Goal: Complete application form: Complete application form

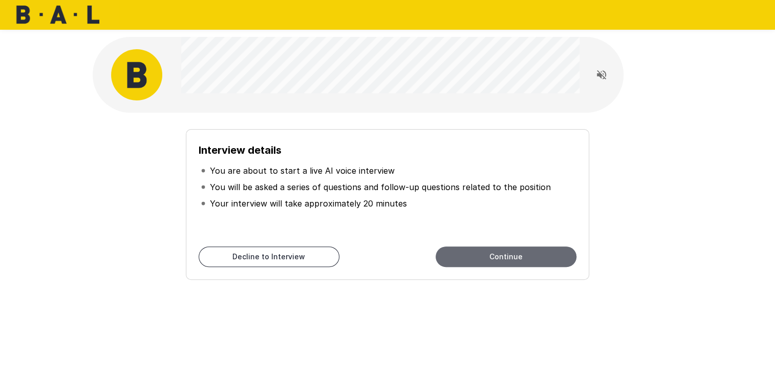
click at [512, 255] on button "Continue" at bounding box center [505, 256] width 141 height 20
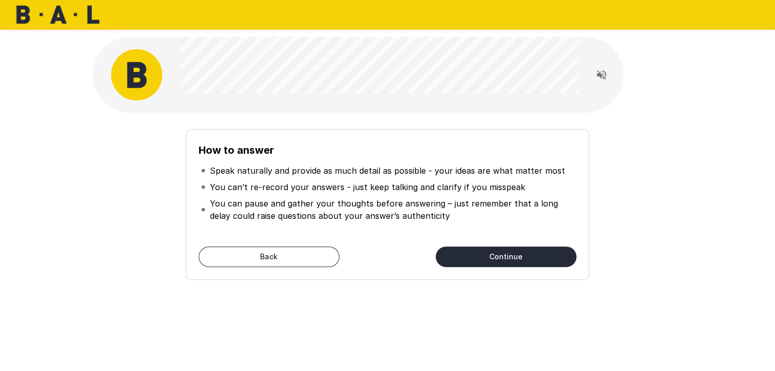
click at [512, 255] on button "Continue" at bounding box center [505, 256] width 141 height 20
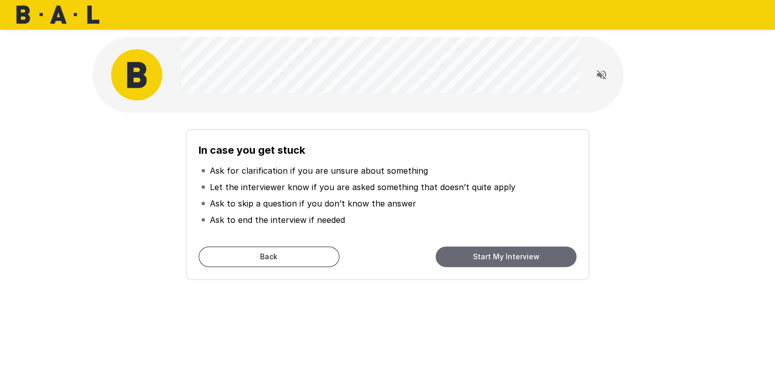
click at [520, 257] on button "Start My Interview" at bounding box center [505, 256] width 141 height 20
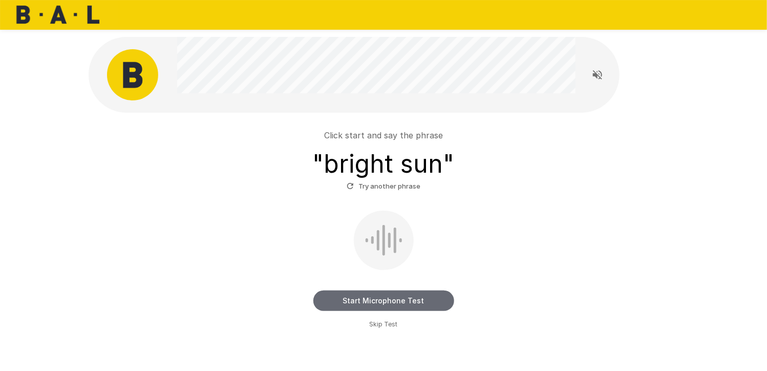
click at [407, 304] on button "Start Microphone Test" at bounding box center [383, 300] width 141 height 20
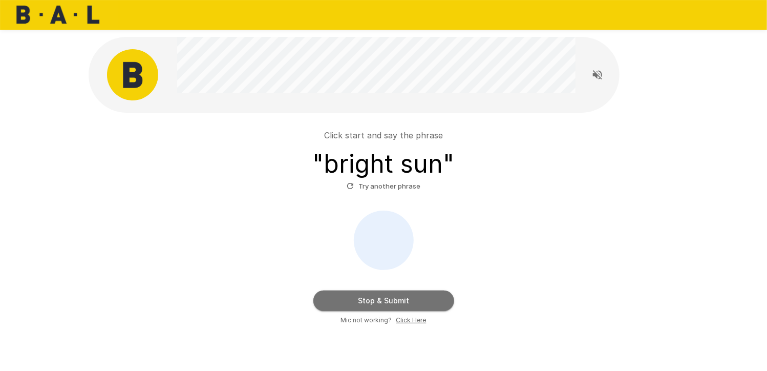
click at [414, 302] on button "Stop & Submit" at bounding box center [383, 300] width 141 height 20
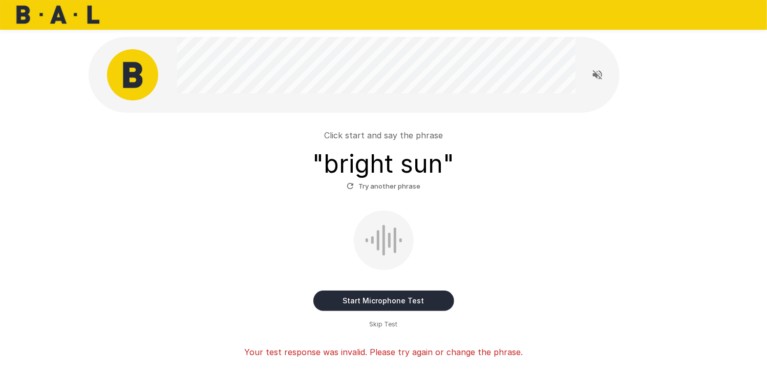
click at [526, 309] on div "Start Microphone Test Skip Test" at bounding box center [383, 269] width 581 height 119
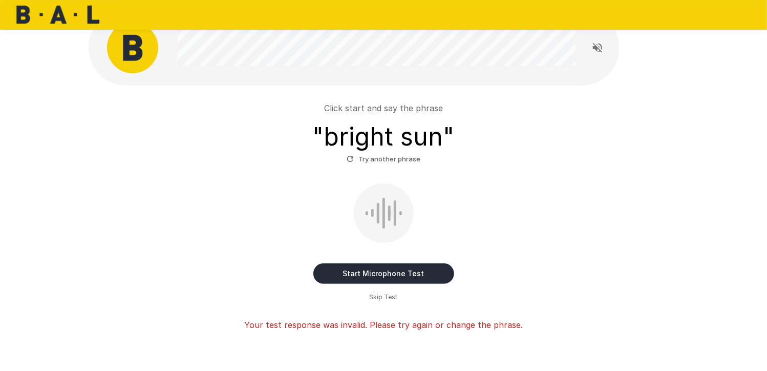
scroll to position [73, 0]
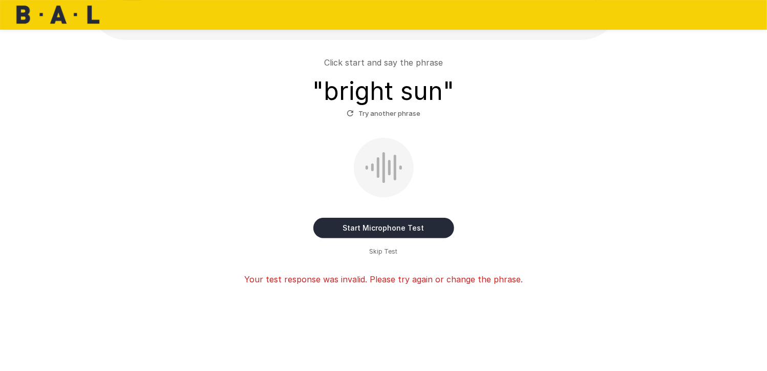
click at [372, 225] on button "Start Microphone Test" at bounding box center [383, 227] width 141 height 20
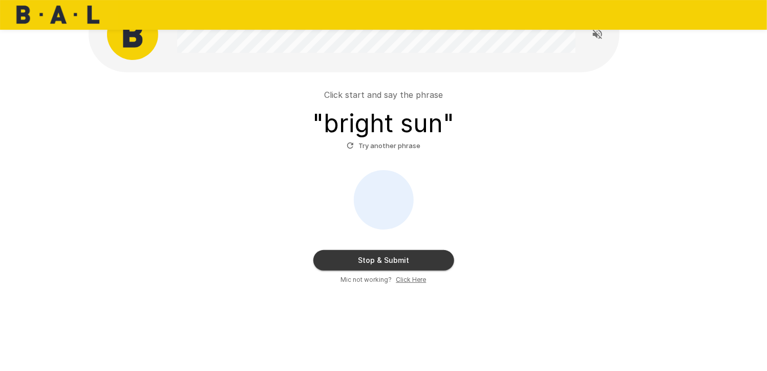
scroll to position [40, 0]
click at [412, 259] on button "Stop & Submit" at bounding box center [383, 260] width 141 height 20
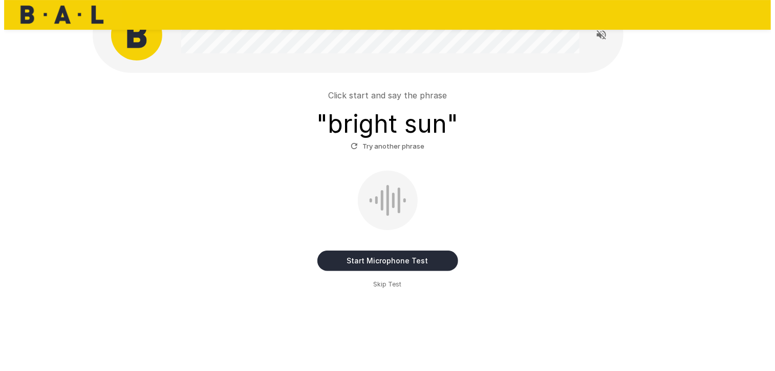
scroll to position [0, 0]
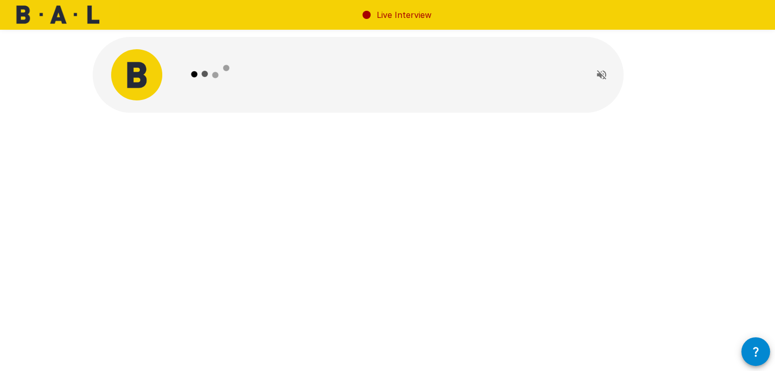
click at [600, 74] on icon "Read questions aloud" at bounding box center [601, 74] width 9 height 9
click at [217, 66] on icon at bounding box center [210, 74] width 59 height 59
click at [751, 360] on button "button" at bounding box center [755, 351] width 29 height 29
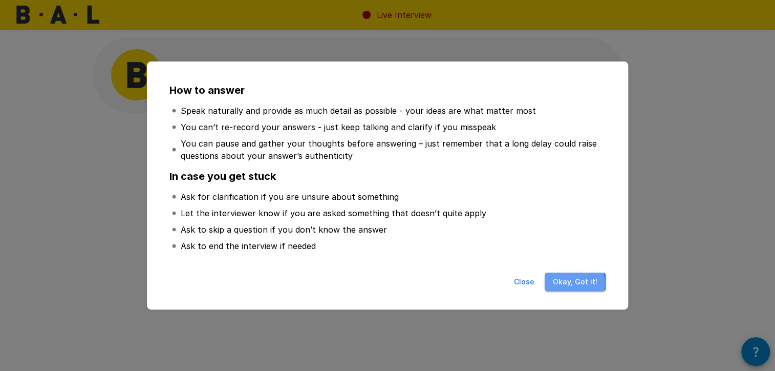
click at [564, 284] on button "Okay, Got it!" at bounding box center [574, 281] width 61 height 19
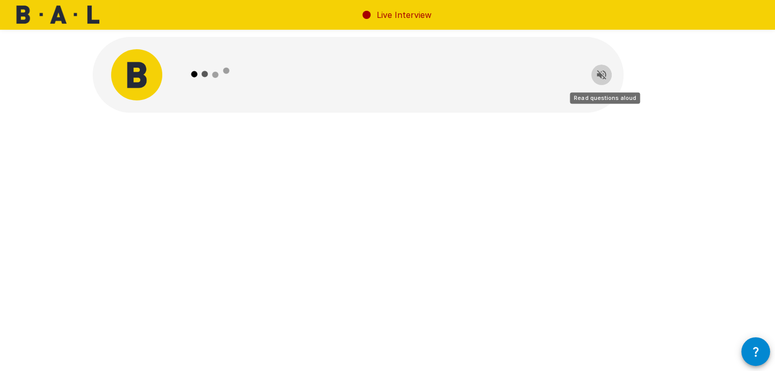
click at [601, 71] on icon "Read questions aloud" at bounding box center [601, 75] width 12 height 12
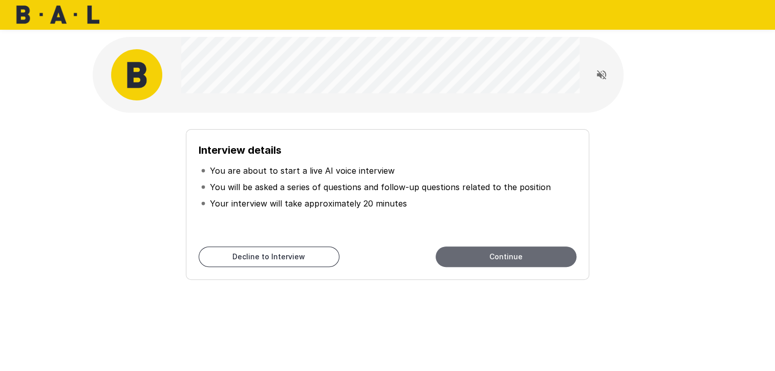
click at [538, 264] on button "Continue" at bounding box center [505, 256] width 141 height 20
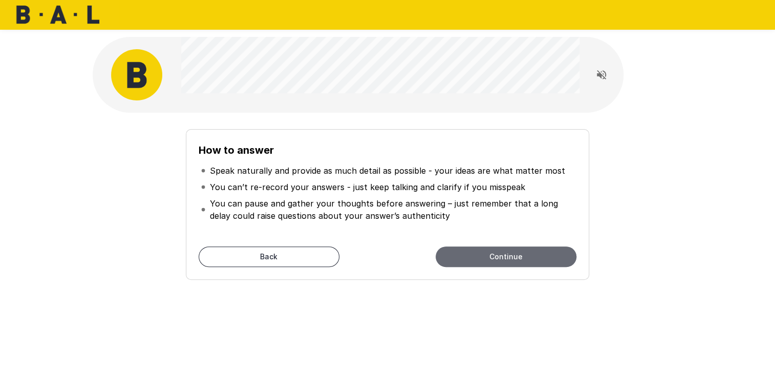
click at [530, 253] on button "Continue" at bounding box center [505, 256] width 141 height 20
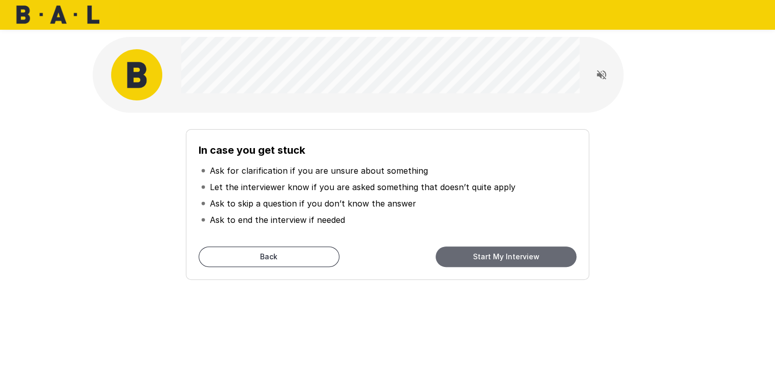
click at [516, 257] on button "Start My Interview" at bounding box center [505, 256] width 141 height 20
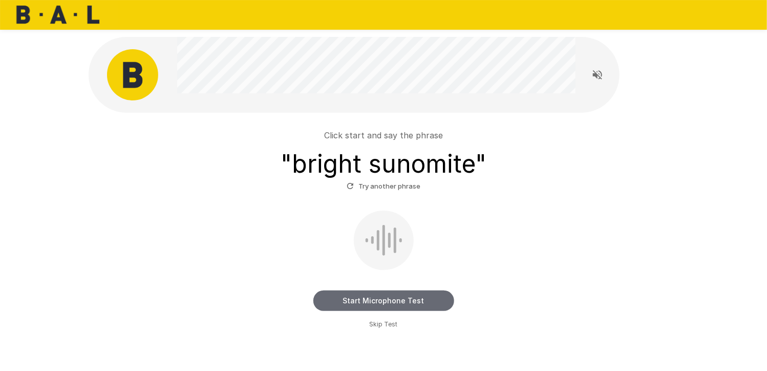
click at [404, 303] on button "Start Microphone Test" at bounding box center [383, 300] width 141 height 20
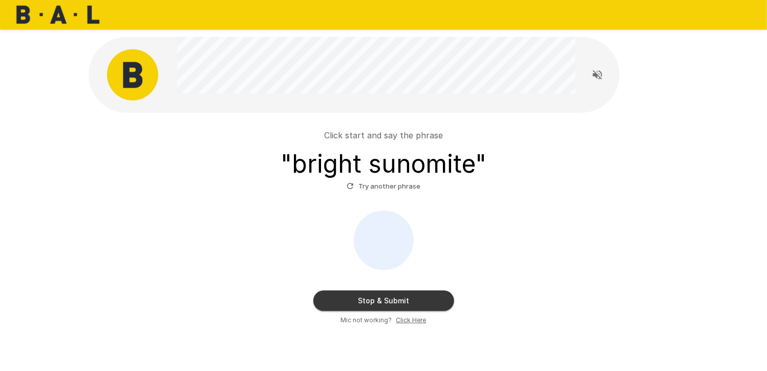
click at [592, 76] on icon "Read questions aloud" at bounding box center [597, 75] width 12 height 12
click at [421, 302] on button "Stop & Submit" at bounding box center [383, 300] width 141 height 20
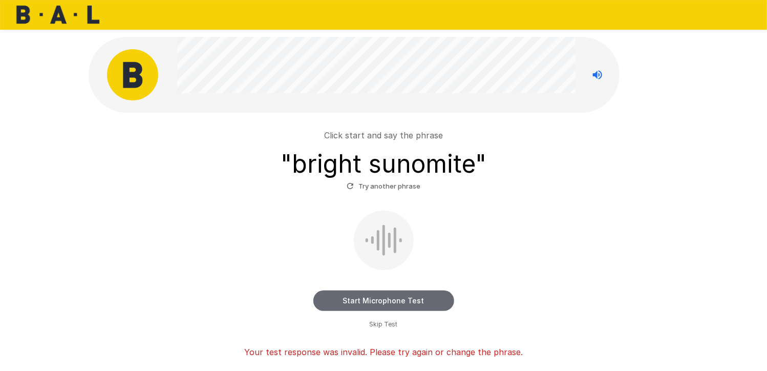
click at [412, 294] on button "Start Microphone Test" at bounding box center [383, 300] width 141 height 20
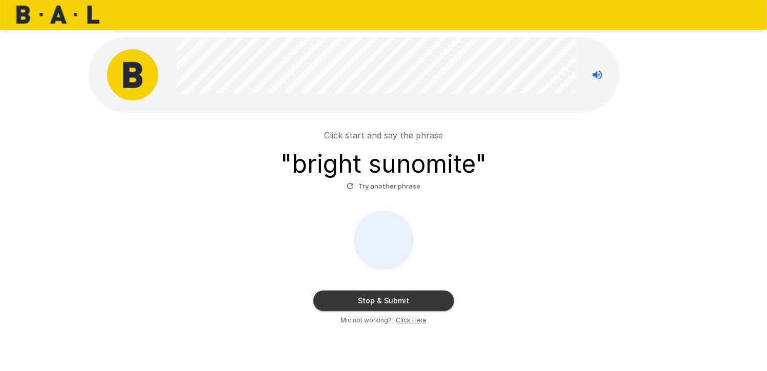
click at [410, 297] on button "Stop & Submit" at bounding box center [383, 300] width 141 height 20
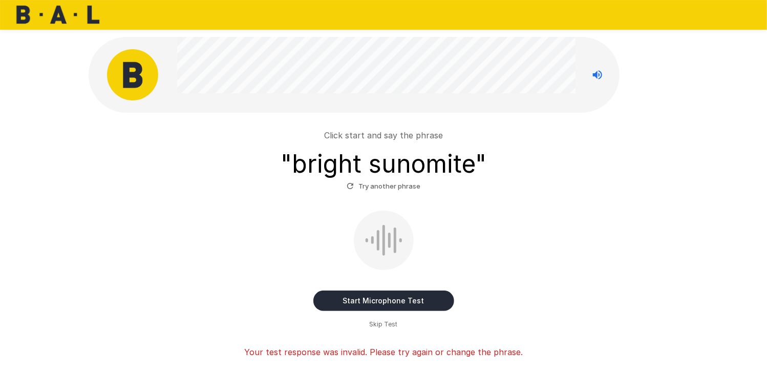
click at [373, 300] on button "Start Microphone Test" at bounding box center [383, 300] width 141 height 20
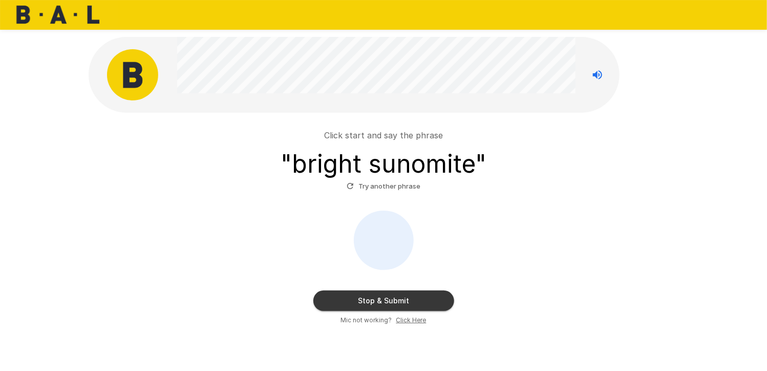
click at [379, 298] on button "Stop & Submit" at bounding box center [383, 300] width 141 height 20
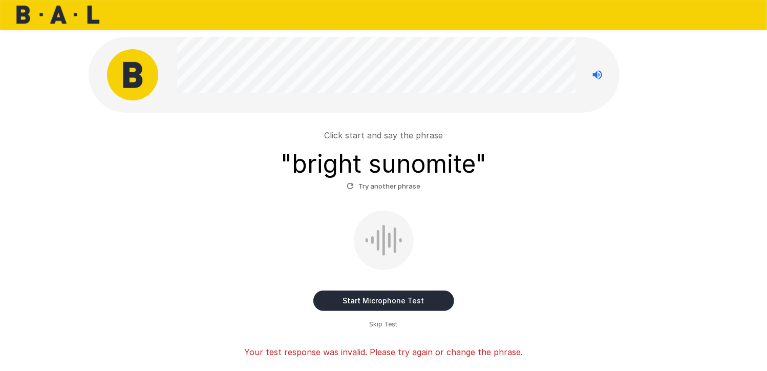
click at [420, 299] on button "Start Microphone Test" at bounding box center [383, 300] width 141 height 20
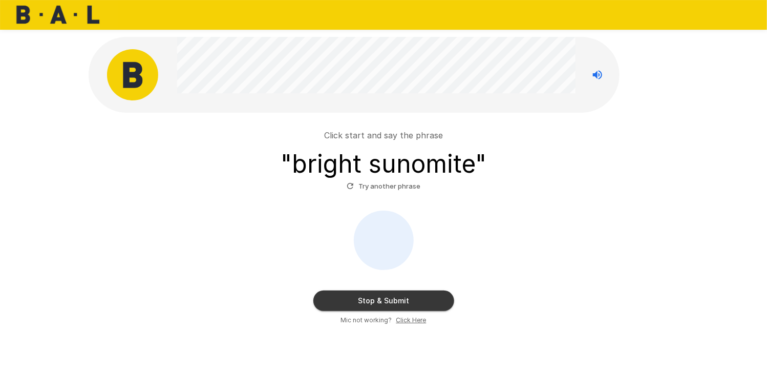
click at [407, 294] on button "Stop & Submit" at bounding box center [383, 300] width 141 height 20
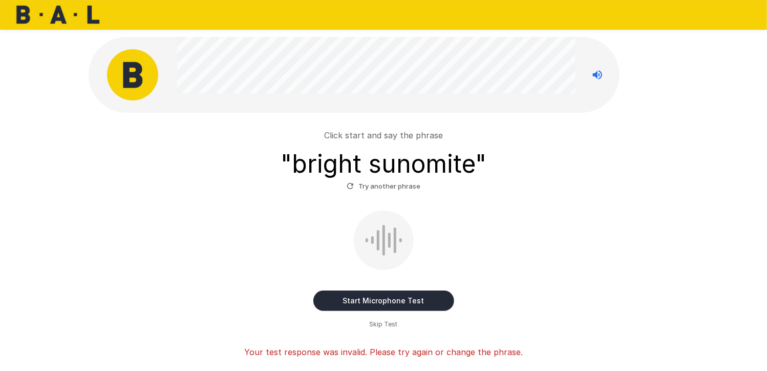
click at [381, 303] on button "Start Microphone Test" at bounding box center [383, 300] width 141 height 20
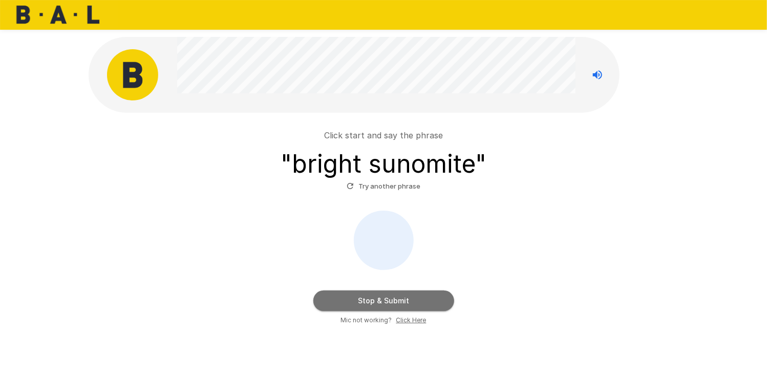
click at [398, 299] on button "Stop & Submit" at bounding box center [383, 300] width 141 height 20
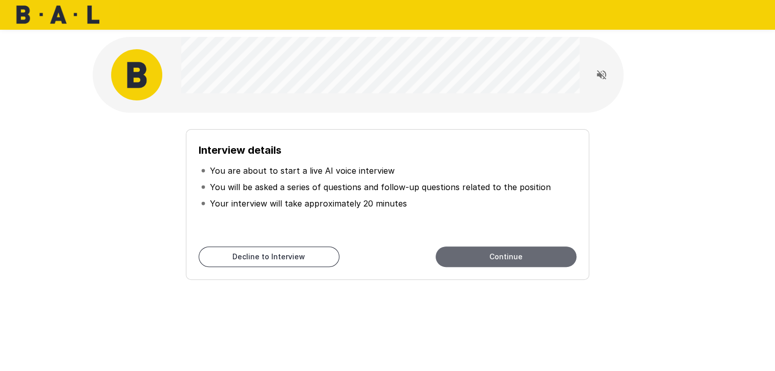
click at [474, 255] on button "Continue" at bounding box center [505, 256] width 141 height 20
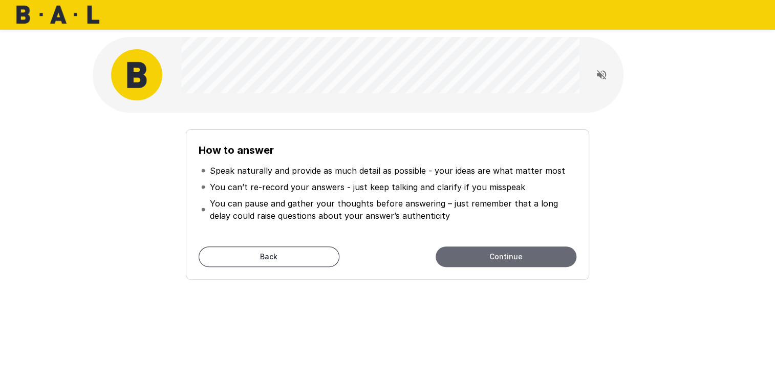
click at [474, 255] on button "Continue" at bounding box center [505, 256] width 141 height 20
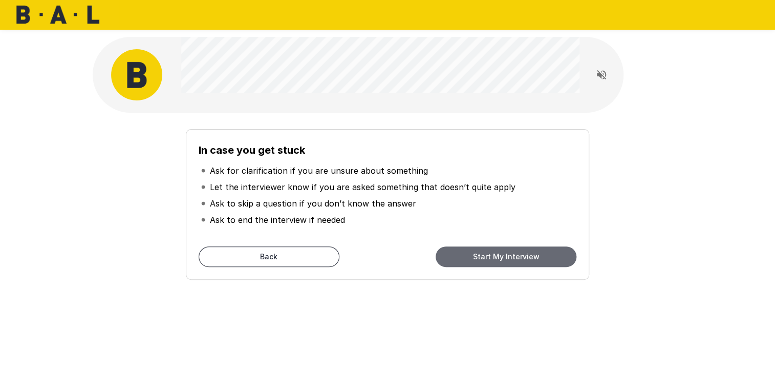
click at [474, 255] on button "Start My Interview" at bounding box center [505, 256] width 141 height 20
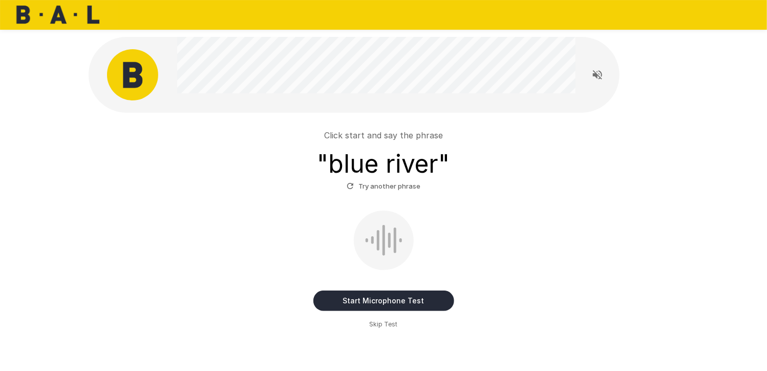
click at [381, 301] on button "Start Microphone Test" at bounding box center [383, 300] width 141 height 20
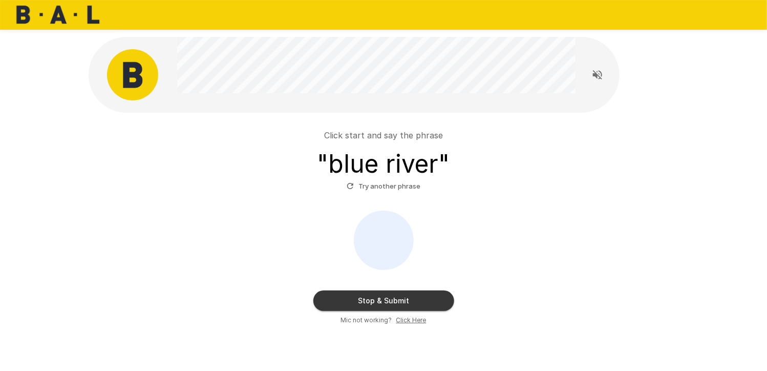
click at [413, 300] on button "Stop & Submit" at bounding box center [383, 300] width 141 height 20
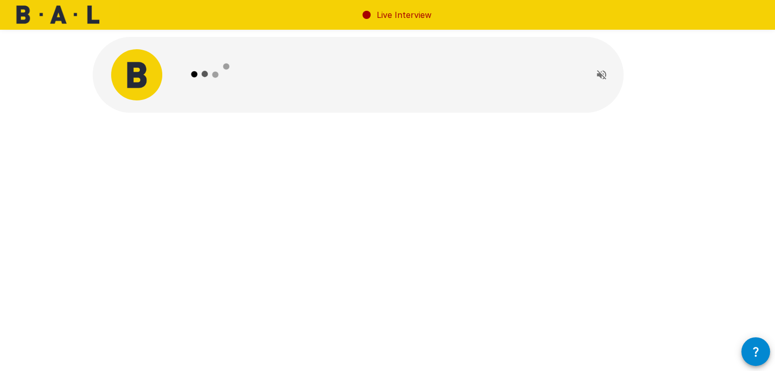
click at [600, 71] on icon "Read questions aloud" at bounding box center [601, 75] width 12 height 12
click at [596, 71] on icon "Read questions aloud" at bounding box center [601, 75] width 12 height 12
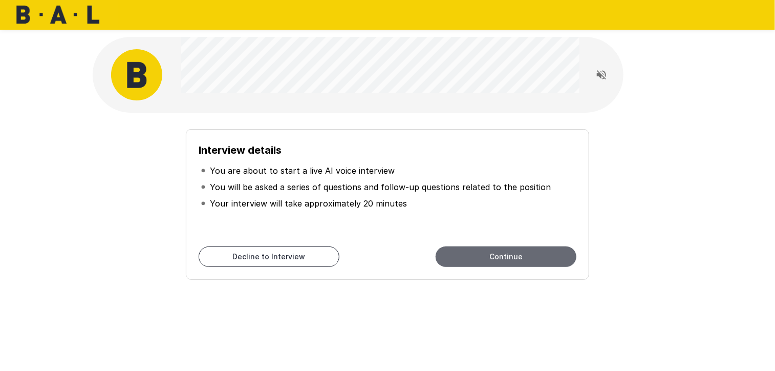
click at [518, 265] on button "Continue" at bounding box center [505, 256] width 141 height 20
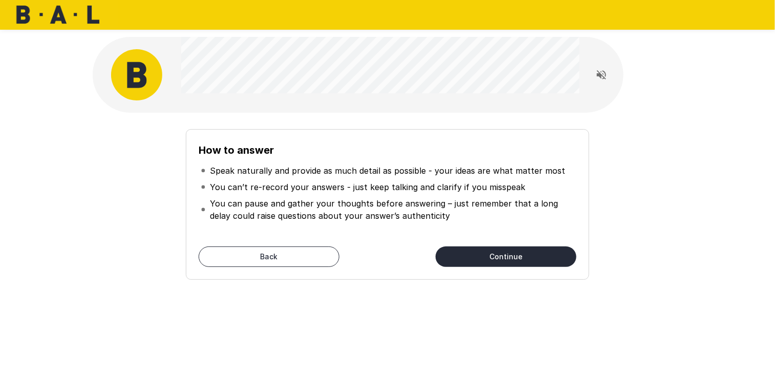
click at [544, 258] on button "Continue" at bounding box center [505, 256] width 141 height 20
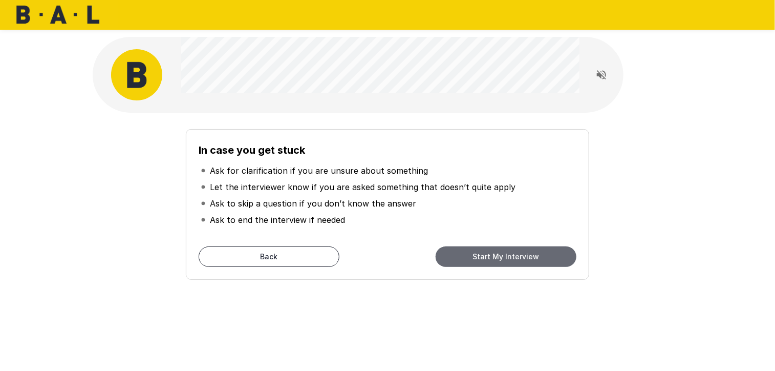
click at [531, 259] on button "Start My Interview" at bounding box center [505, 256] width 141 height 20
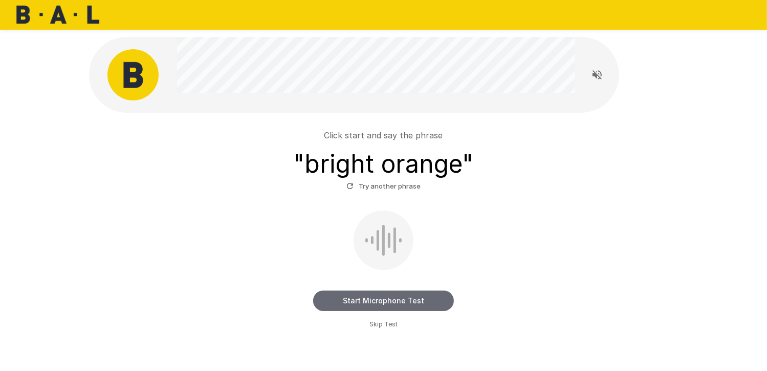
click at [402, 304] on button "Start Microphone Test" at bounding box center [383, 300] width 141 height 20
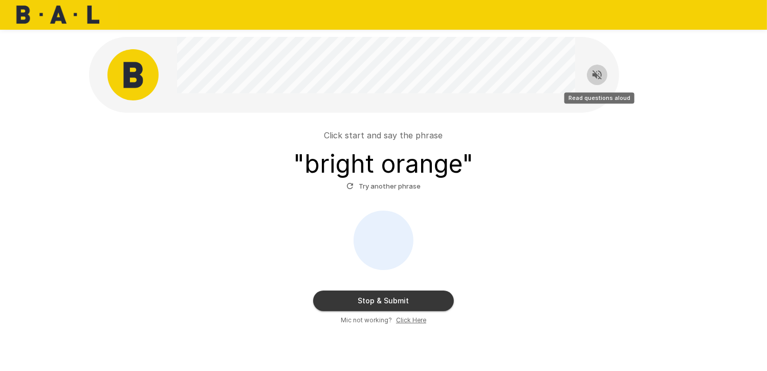
click at [599, 76] on icon "Read questions aloud" at bounding box center [597, 74] width 9 height 9
click at [424, 306] on button "Stop & Submit" at bounding box center [383, 300] width 141 height 20
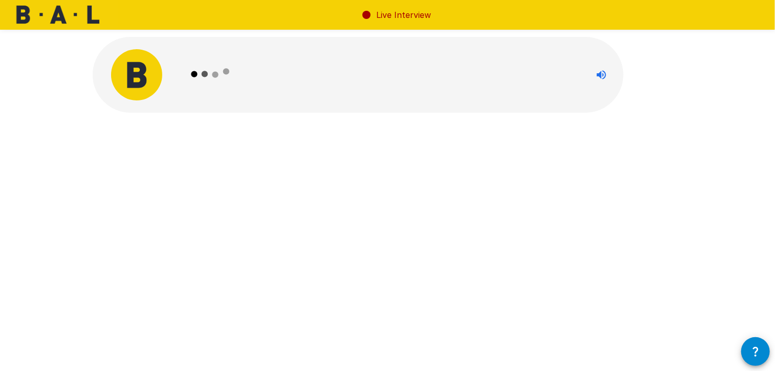
click at [750, 354] on icon "button" at bounding box center [755, 351] width 12 height 12
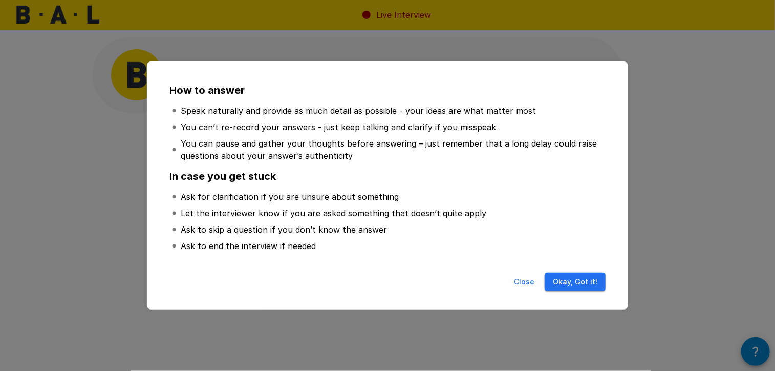
click at [576, 285] on button "Okay, Got it!" at bounding box center [574, 281] width 61 height 19
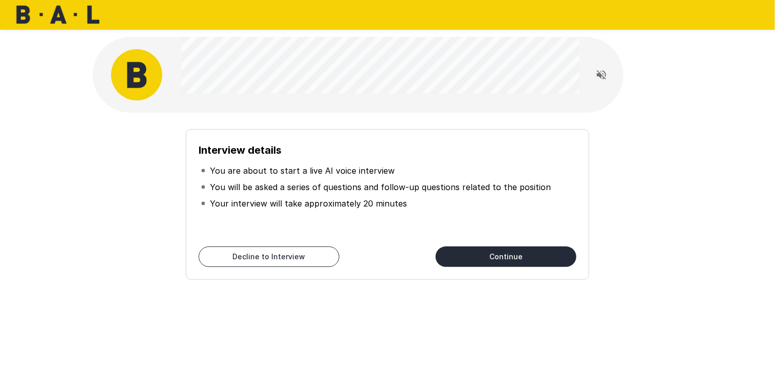
click at [486, 257] on button "Continue" at bounding box center [505, 256] width 141 height 20
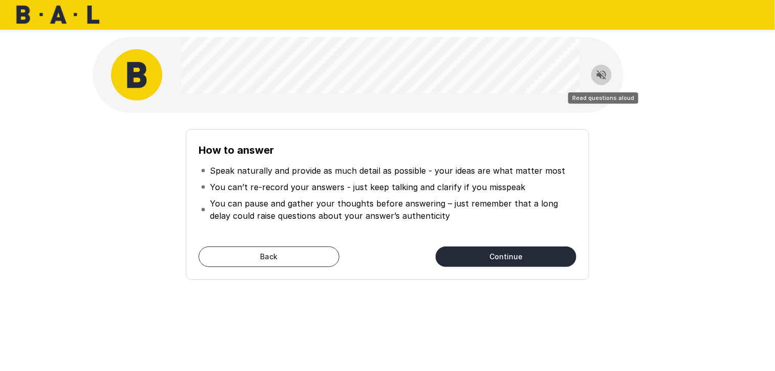
click at [606, 77] on icon "Read questions aloud" at bounding box center [601, 75] width 12 height 12
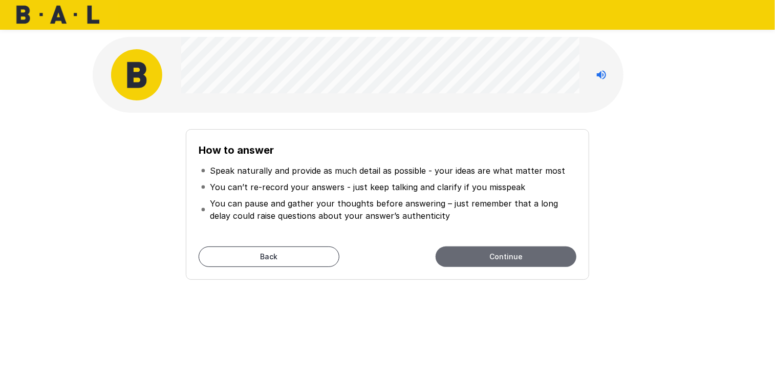
click at [485, 249] on button "Continue" at bounding box center [505, 256] width 141 height 20
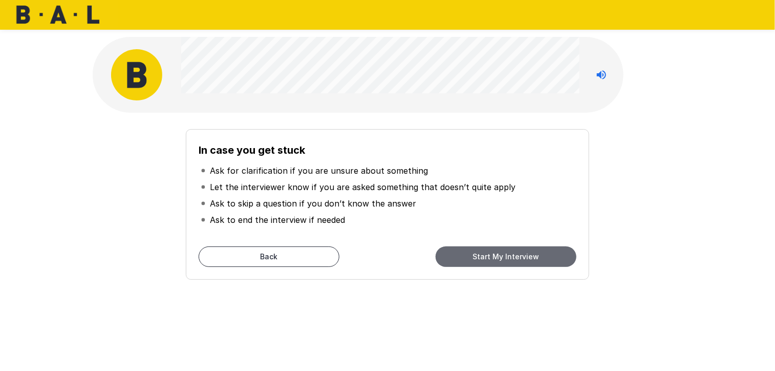
click at [547, 257] on button "Start My Interview" at bounding box center [505, 256] width 141 height 20
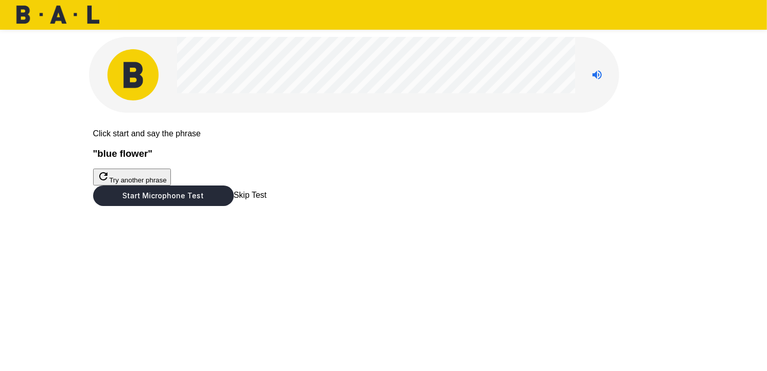
click at [234, 206] on button "Start Microphone Test" at bounding box center [163, 195] width 141 height 20
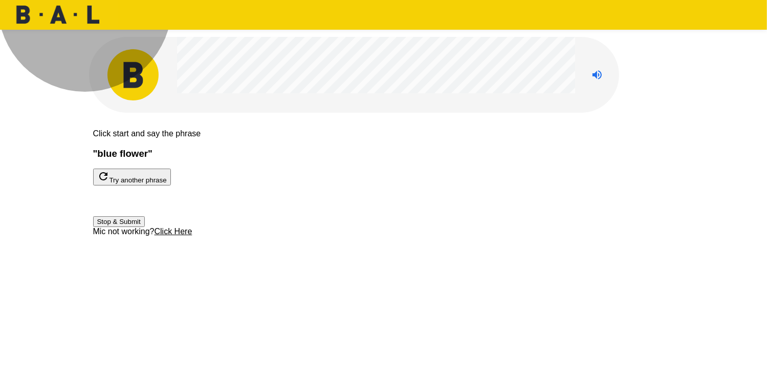
click at [145, 227] on button "Stop & Submit" at bounding box center [119, 221] width 52 height 11
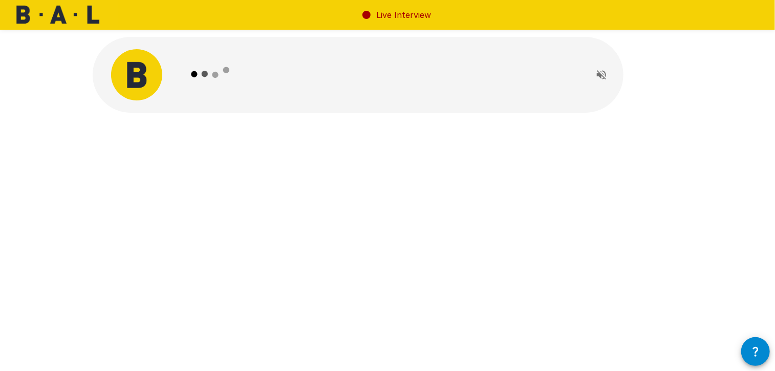
click at [753, 357] on button "button" at bounding box center [755, 351] width 29 height 29
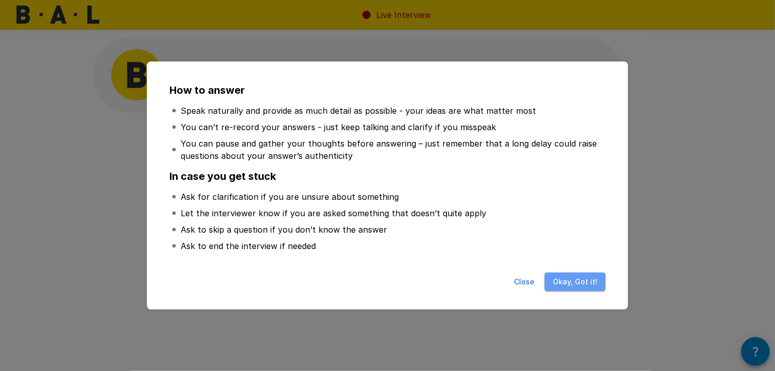
click at [581, 279] on button "Okay, Got it!" at bounding box center [574, 281] width 61 height 19
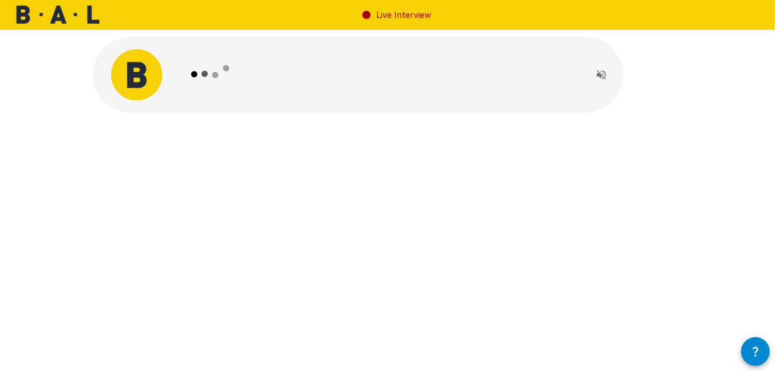
click at [602, 76] on icon "Read questions aloud" at bounding box center [601, 74] width 9 height 9
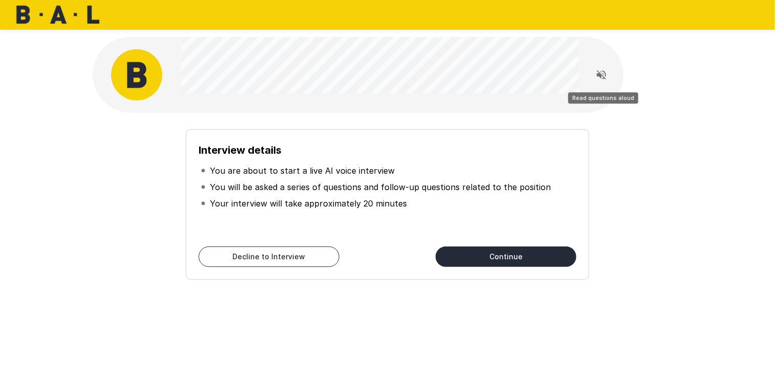
click at [599, 69] on icon "Read questions aloud" at bounding box center [601, 75] width 12 height 12
click at [476, 255] on button "Continue" at bounding box center [505, 256] width 141 height 20
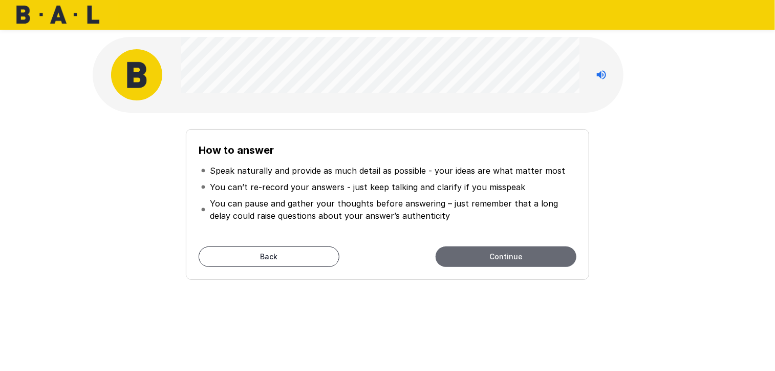
click at [514, 257] on button "Continue" at bounding box center [505, 256] width 141 height 20
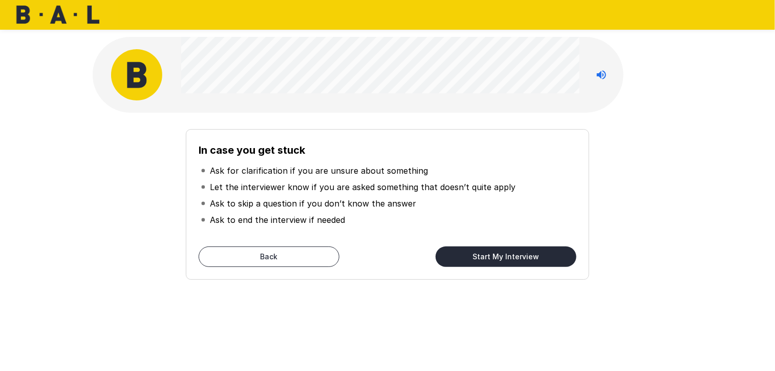
click at [527, 253] on button "Start My Interview" at bounding box center [505, 256] width 141 height 20
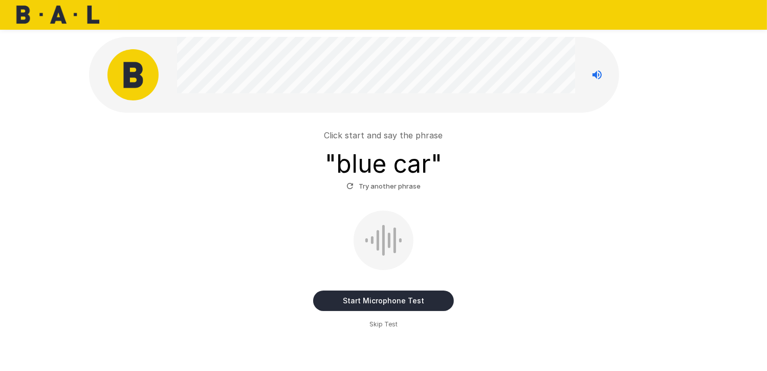
click at [405, 304] on button "Start Microphone Test" at bounding box center [383, 300] width 141 height 20
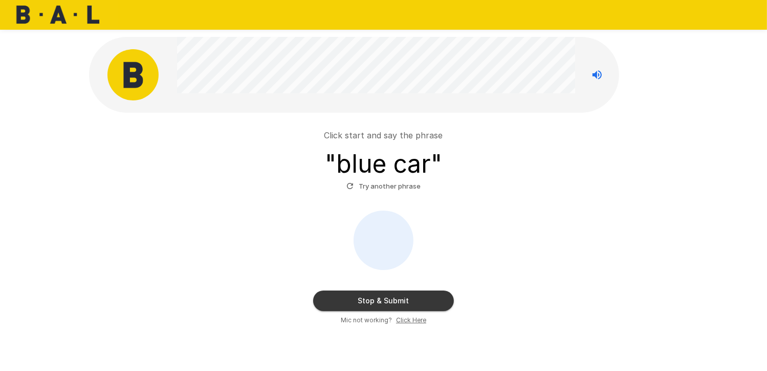
click at [395, 300] on button "Stop & Submit" at bounding box center [383, 300] width 141 height 20
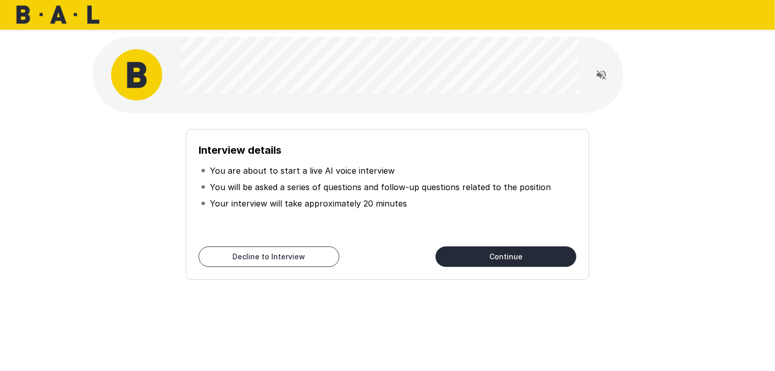
click at [605, 79] on icon "Read questions aloud" at bounding box center [601, 74] width 9 height 9
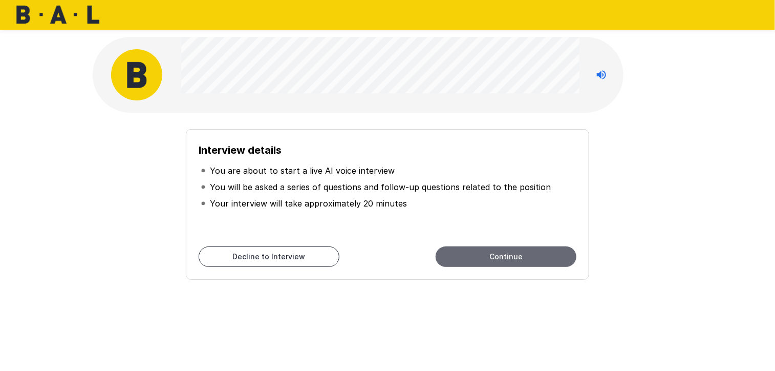
click at [498, 254] on button "Continue" at bounding box center [505, 256] width 141 height 20
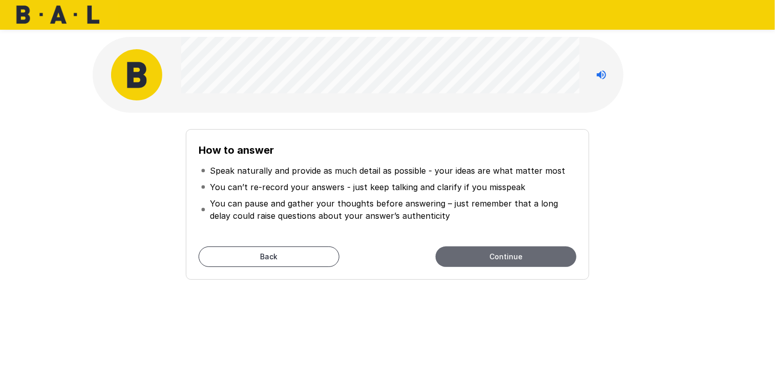
click at [498, 254] on button "Continue" at bounding box center [505, 256] width 141 height 20
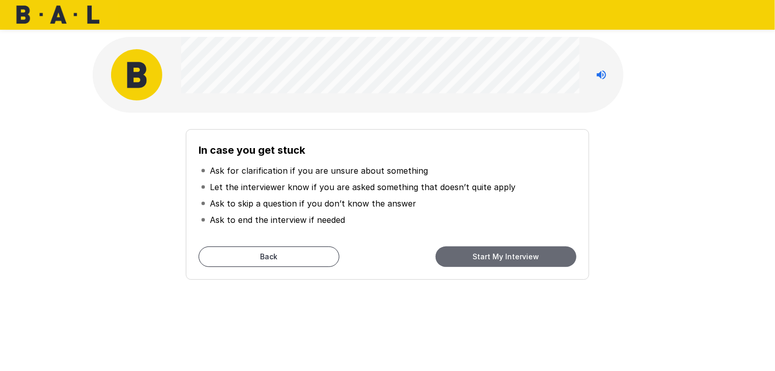
click at [498, 254] on button "Start My Interview" at bounding box center [505, 256] width 141 height 20
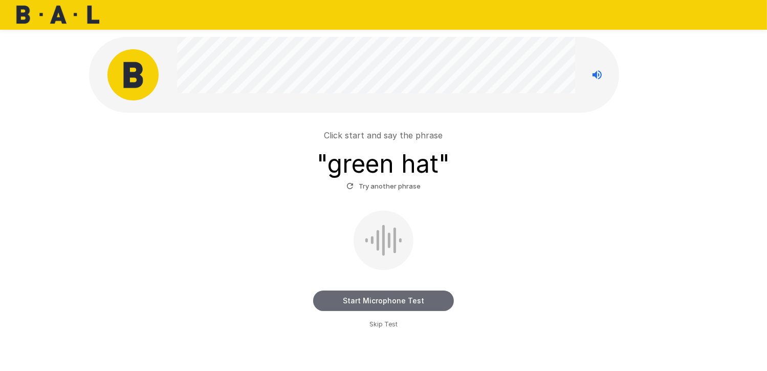
click at [350, 298] on button "Start Microphone Test" at bounding box center [383, 300] width 141 height 20
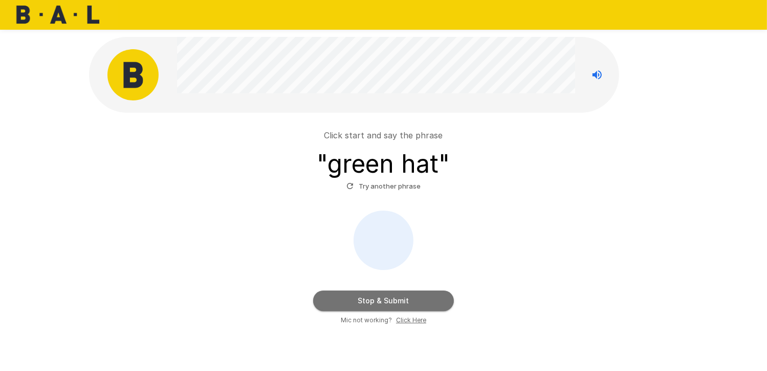
click at [361, 301] on button "Stop & Submit" at bounding box center [383, 300] width 141 height 20
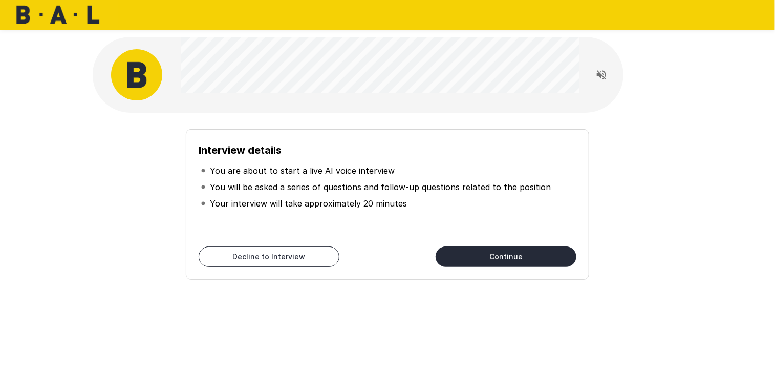
click at [461, 257] on button "Continue" at bounding box center [505, 256] width 141 height 20
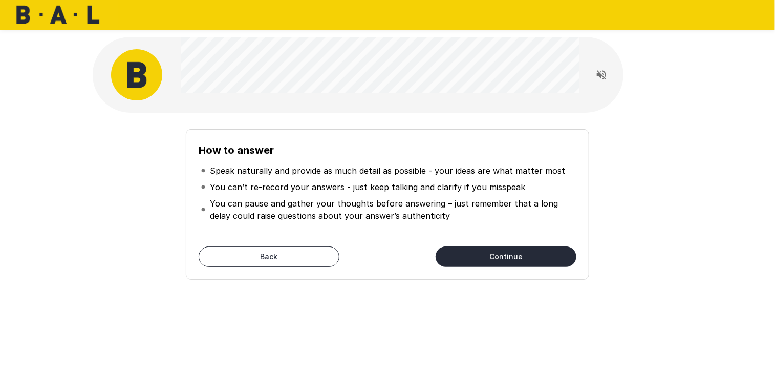
click at [461, 257] on button "Continue" at bounding box center [505, 256] width 141 height 20
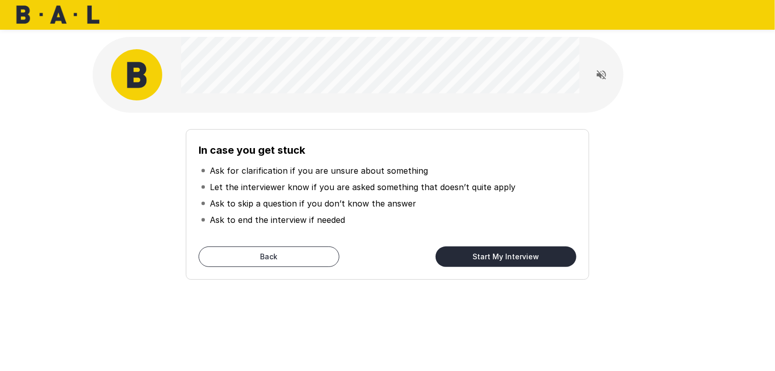
click at [461, 257] on button "Start My Interview" at bounding box center [505, 256] width 141 height 20
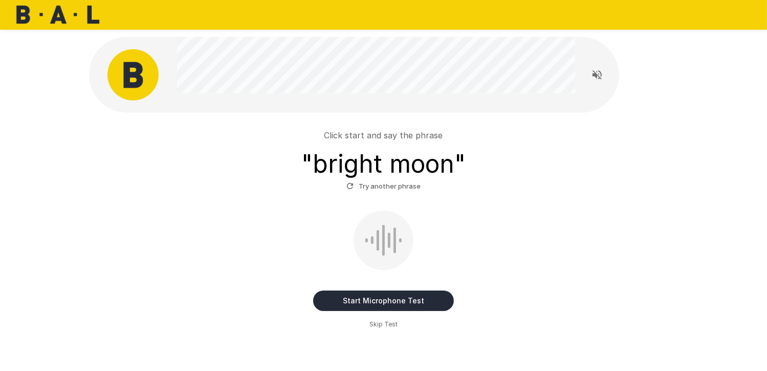
click at [377, 299] on button "Start Microphone Test" at bounding box center [383, 300] width 141 height 20
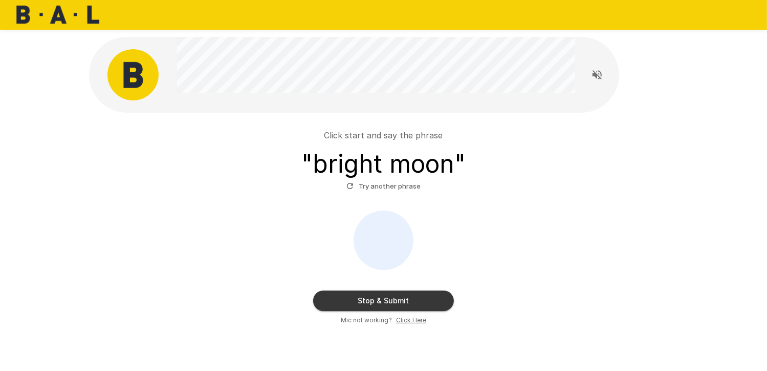
click at [385, 300] on button "Stop & Submit" at bounding box center [383, 300] width 141 height 20
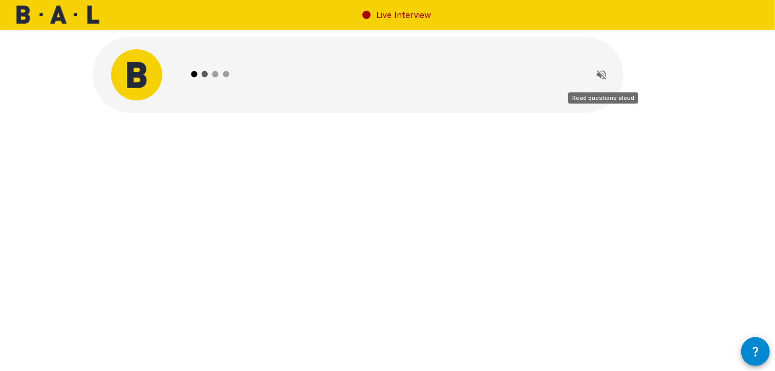
click at [606, 73] on icon "Read questions aloud" at bounding box center [601, 75] width 12 height 12
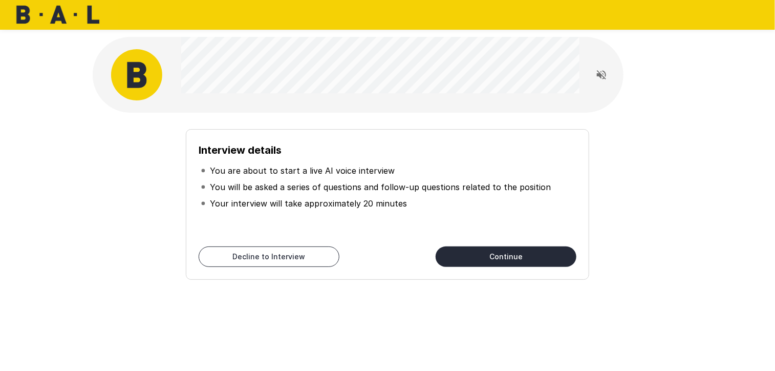
click at [458, 254] on button "Continue" at bounding box center [505, 256] width 141 height 20
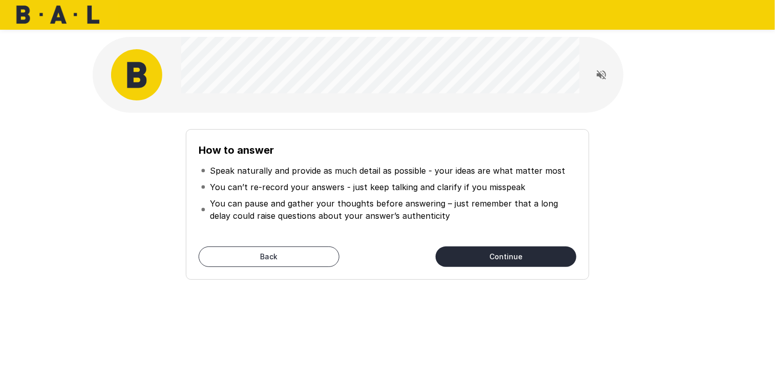
click at [458, 254] on button "Continue" at bounding box center [505, 256] width 141 height 20
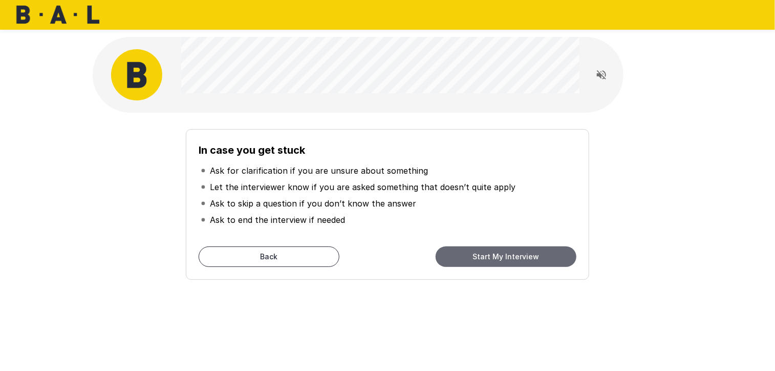
click at [458, 254] on button "Start My Interview" at bounding box center [505, 256] width 141 height 20
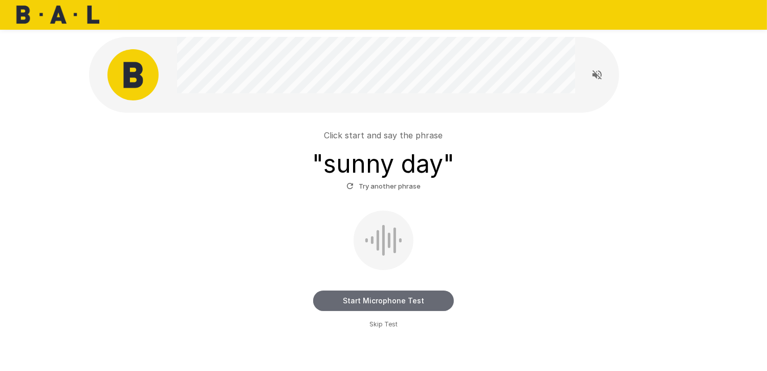
click at [387, 304] on button "Start Microphone Test" at bounding box center [383, 300] width 141 height 20
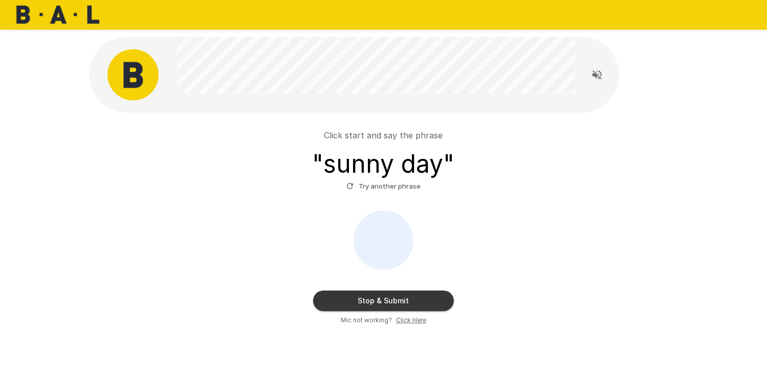
click at [387, 304] on button "Stop & Submit" at bounding box center [383, 300] width 141 height 20
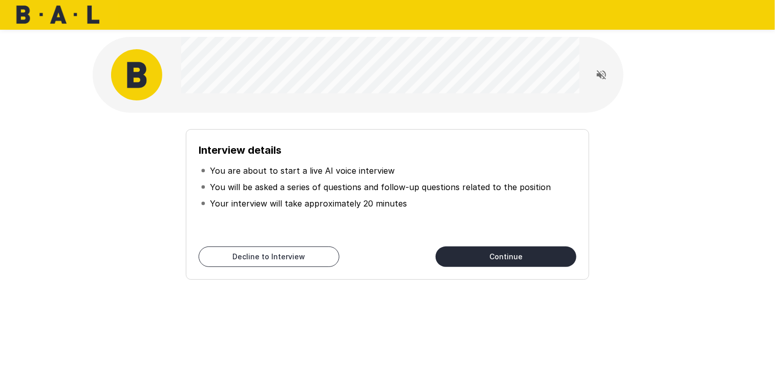
click at [535, 256] on button "Continue" at bounding box center [505, 256] width 141 height 20
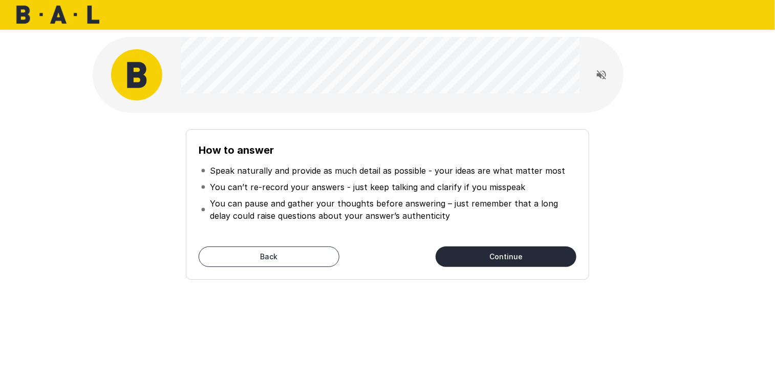
click at [515, 260] on button "Continue" at bounding box center [505, 256] width 141 height 20
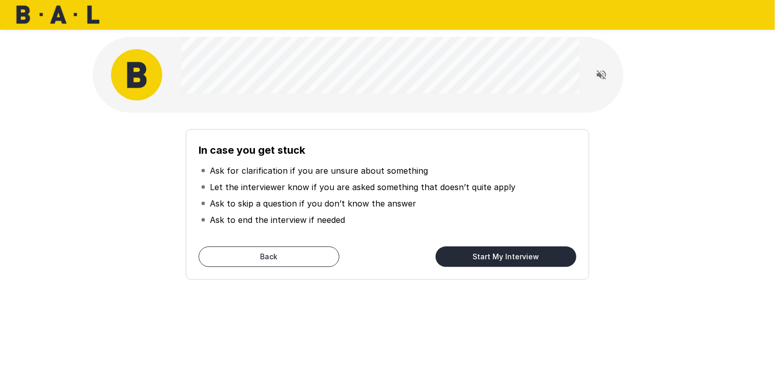
click at [516, 259] on button "Start My Interview" at bounding box center [505, 256] width 141 height 20
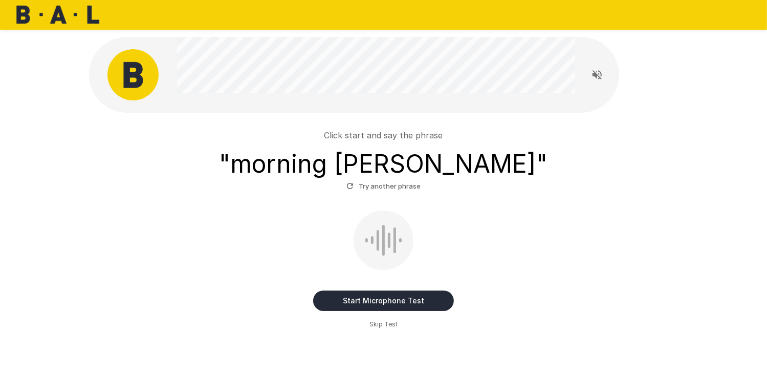
click at [393, 298] on button "Start Microphone Test" at bounding box center [383, 300] width 141 height 20
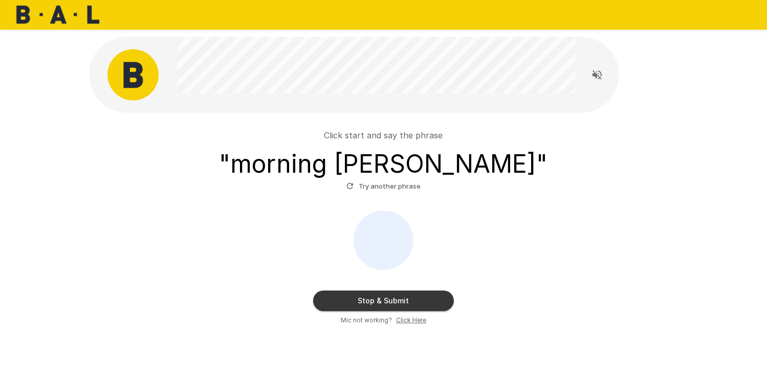
click at [393, 299] on button "Stop & Submit" at bounding box center [383, 300] width 141 height 20
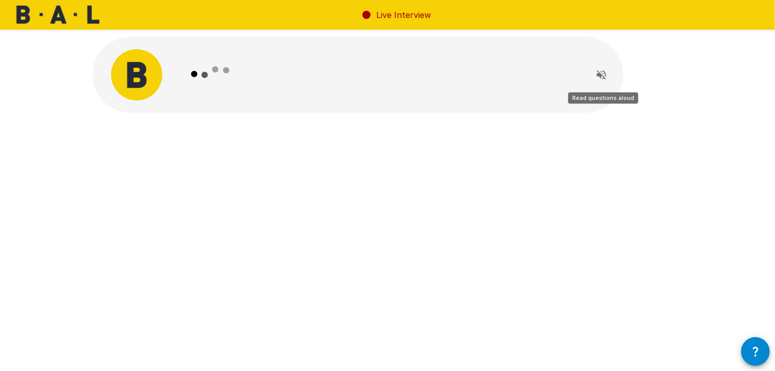
click at [595, 73] on icon "Read questions aloud" at bounding box center [601, 75] width 12 height 12
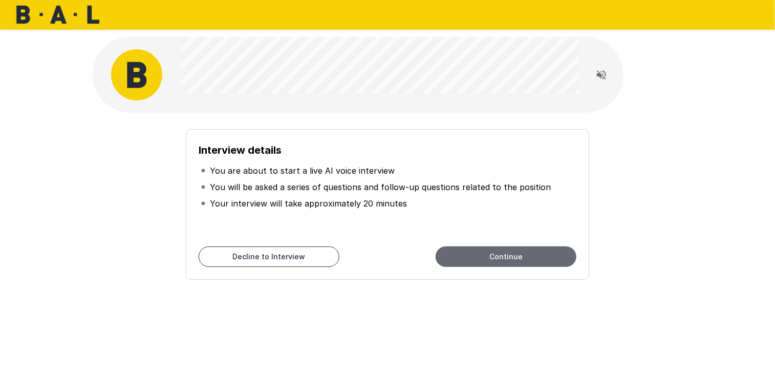
click at [482, 255] on button "Continue" at bounding box center [505, 256] width 141 height 20
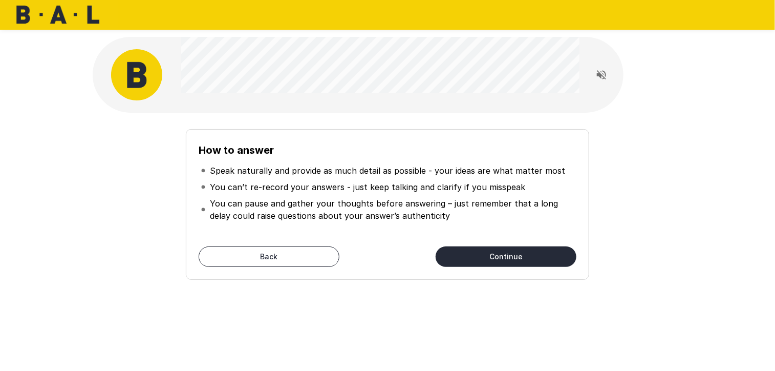
click at [498, 255] on button "Continue" at bounding box center [505, 256] width 141 height 20
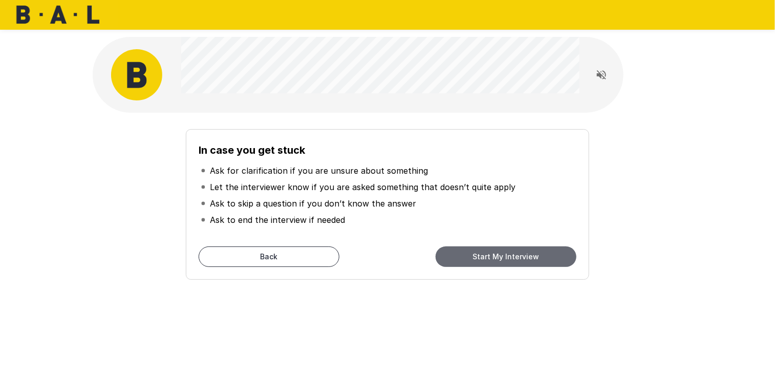
click at [499, 255] on button "Start My Interview" at bounding box center [505, 256] width 141 height 20
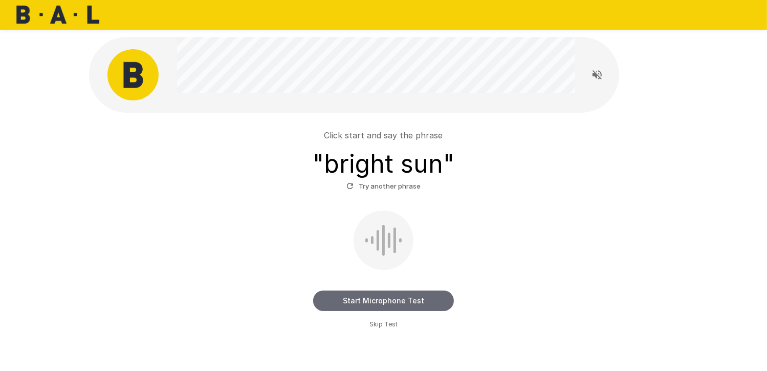
click at [399, 300] on button "Start Microphone Test" at bounding box center [383, 300] width 141 height 20
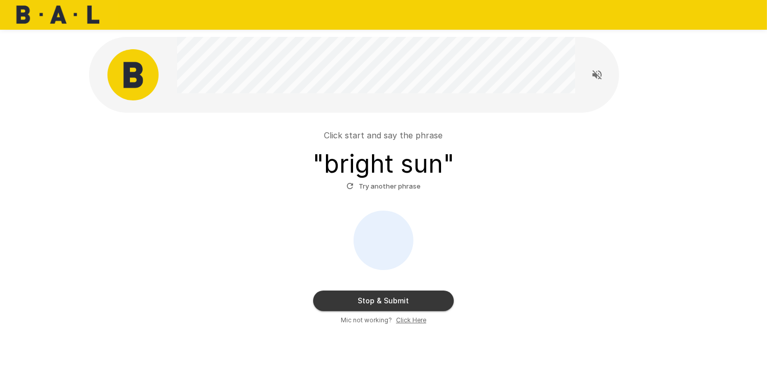
click at [401, 296] on button "Stop & Submit" at bounding box center [383, 300] width 141 height 20
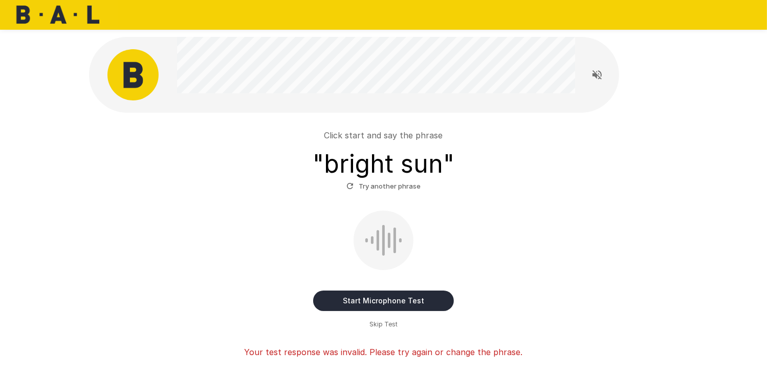
click at [404, 301] on button "Start Microphone Test" at bounding box center [383, 300] width 141 height 20
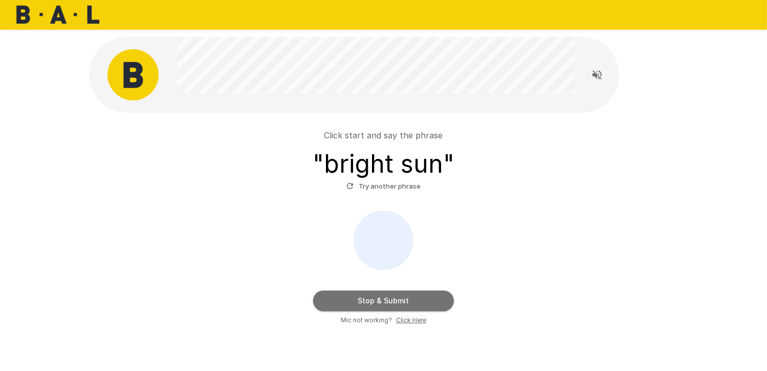
click at [404, 301] on button "Stop & Submit" at bounding box center [383, 300] width 141 height 20
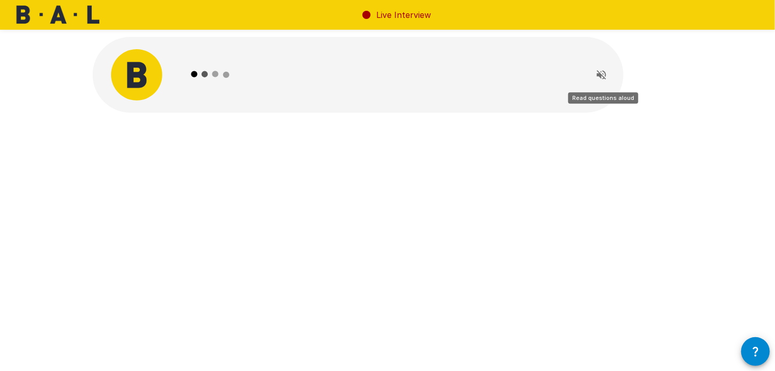
click at [597, 75] on icon "Read questions aloud" at bounding box center [601, 74] width 9 height 9
click at [601, 77] on icon "Stop reading questions aloud" at bounding box center [601, 75] width 12 height 12
click at [753, 350] on icon "button" at bounding box center [755, 351] width 12 height 12
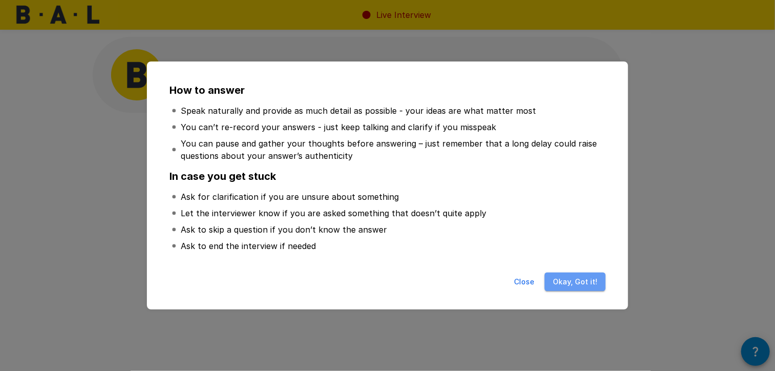
click at [579, 279] on button "Okay, Got it!" at bounding box center [574, 281] width 61 height 19
